Goal: Transaction & Acquisition: Purchase product/service

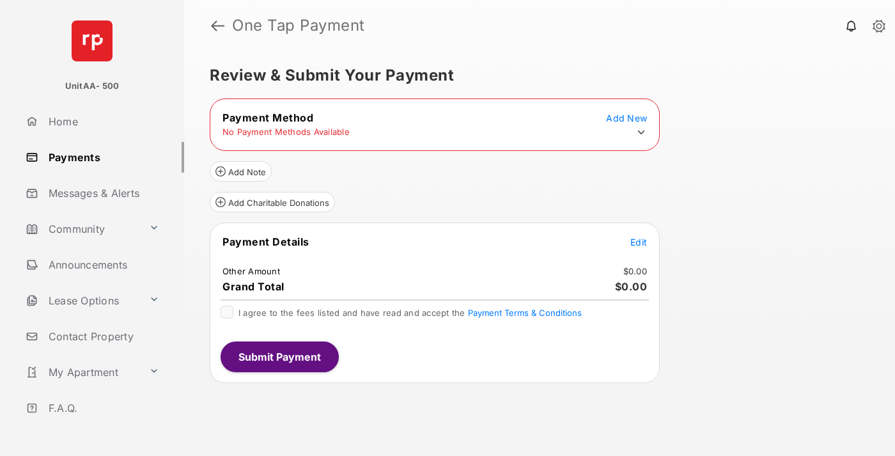
click at [641, 132] on icon at bounding box center [641, 133] width 12 height 12
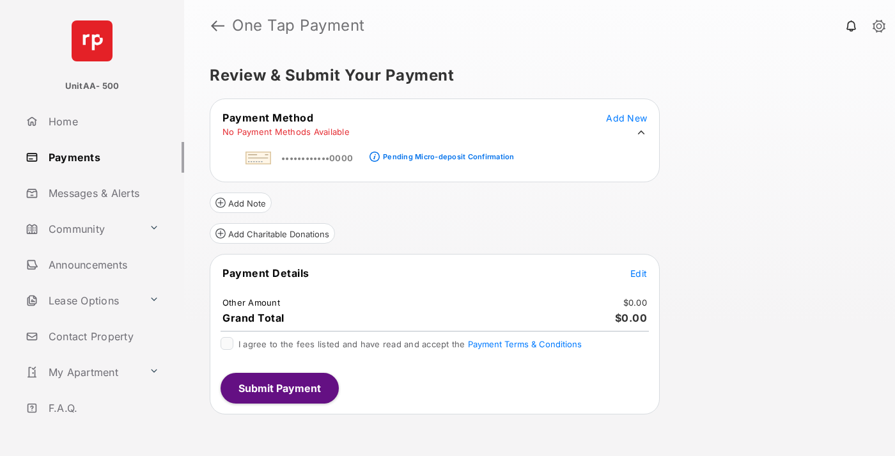
click at [446, 153] on div "Pending Micro-deposit Confirmation" at bounding box center [448, 156] width 131 height 9
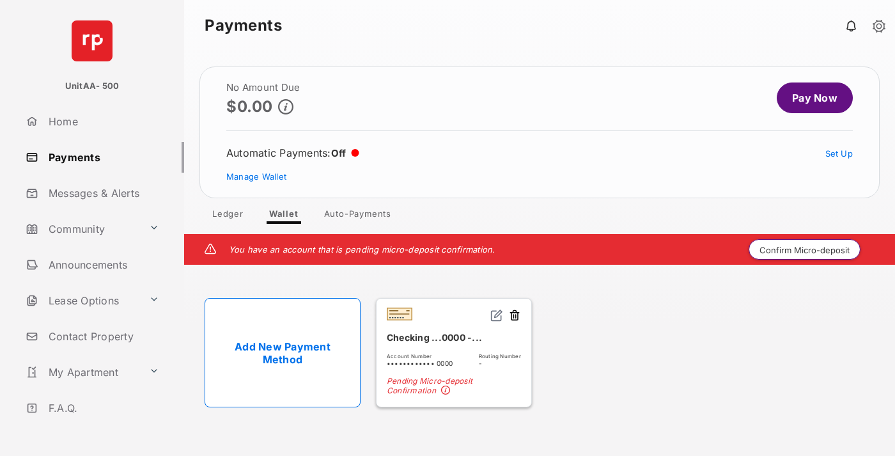
click at [805, 249] on button "Confirm Micro-deposit" at bounding box center [804, 249] width 112 height 20
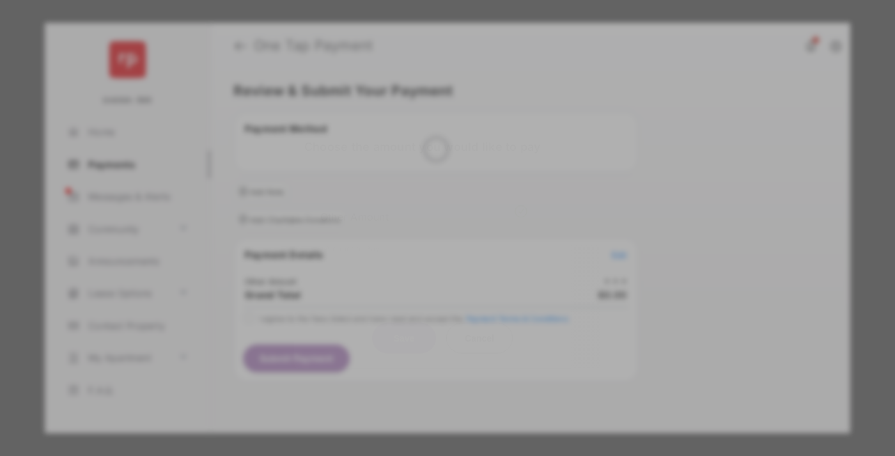
click at [424, 206] on div "Other Amount" at bounding box center [423, 216] width 207 height 22
type input "****"
click at [404, 322] on button "Save" at bounding box center [404, 337] width 64 height 31
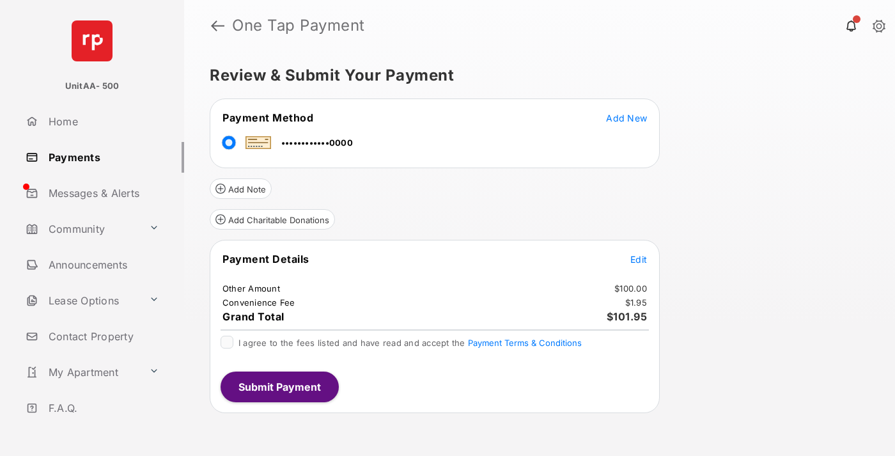
click at [638, 259] on span "Edit" at bounding box center [638, 259] width 17 height 11
click at [279, 386] on button "Submit Payment" at bounding box center [279, 386] width 118 height 31
